Goal: Find specific page/section: Find specific page/section

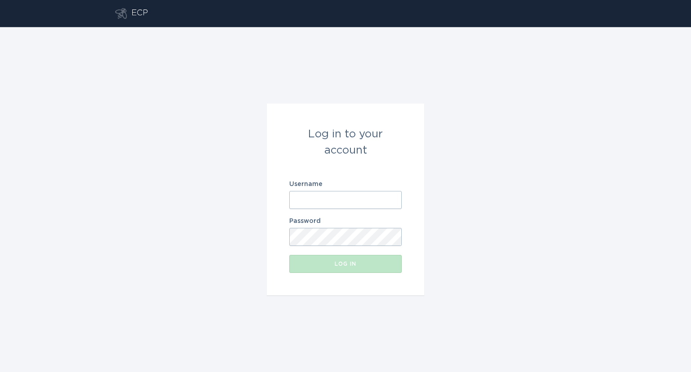
click at [355, 202] on input "Username" at bounding box center [345, 200] width 113 height 18
type input "[EMAIL_ADDRESS][DOMAIN_NAME]"
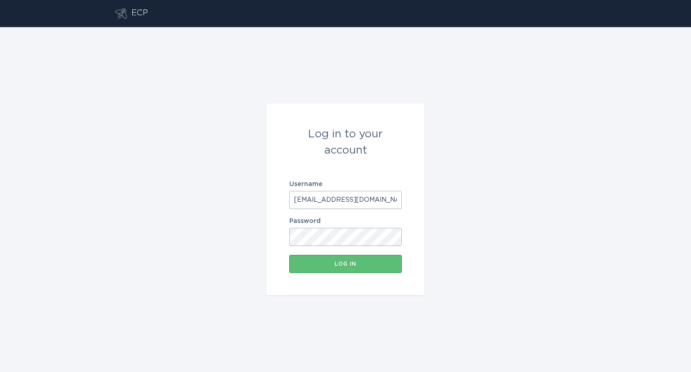
click at [289, 255] on button "Log in" at bounding box center [345, 264] width 113 height 18
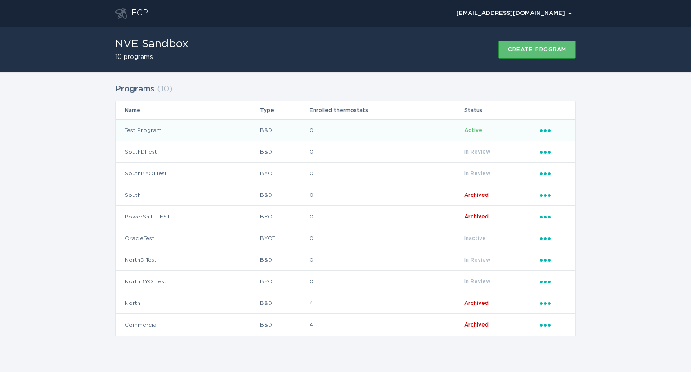
click at [148, 129] on td "Test Program" at bounding box center [188, 130] width 144 height 22
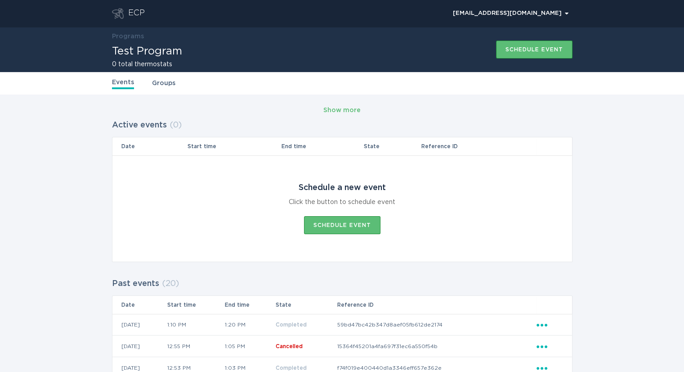
click at [167, 85] on link "Groups" at bounding box center [163, 83] width 23 height 10
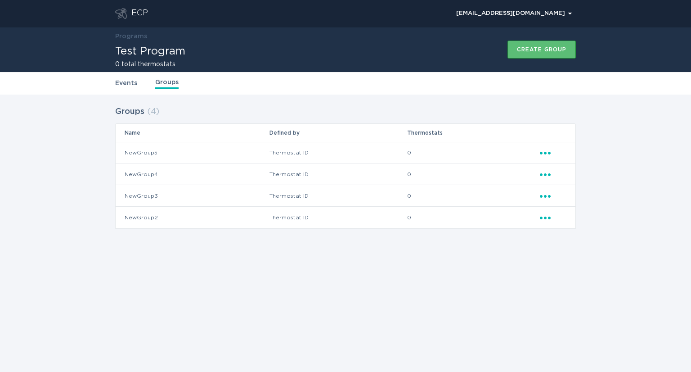
click at [122, 81] on link "Events" at bounding box center [126, 83] width 22 height 10
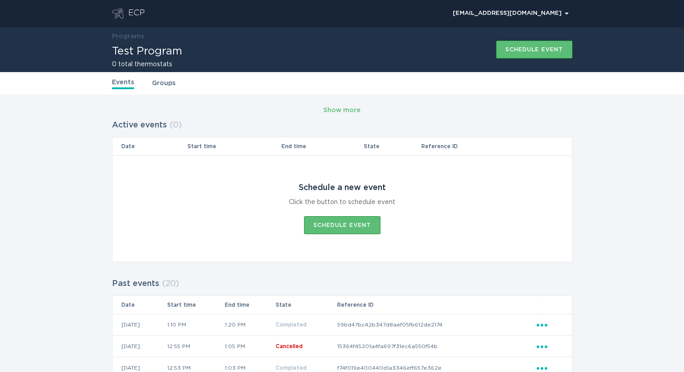
click at [137, 15] on div "ECP" at bounding box center [136, 13] width 17 height 11
